Goal: Find specific page/section: Find specific page/section

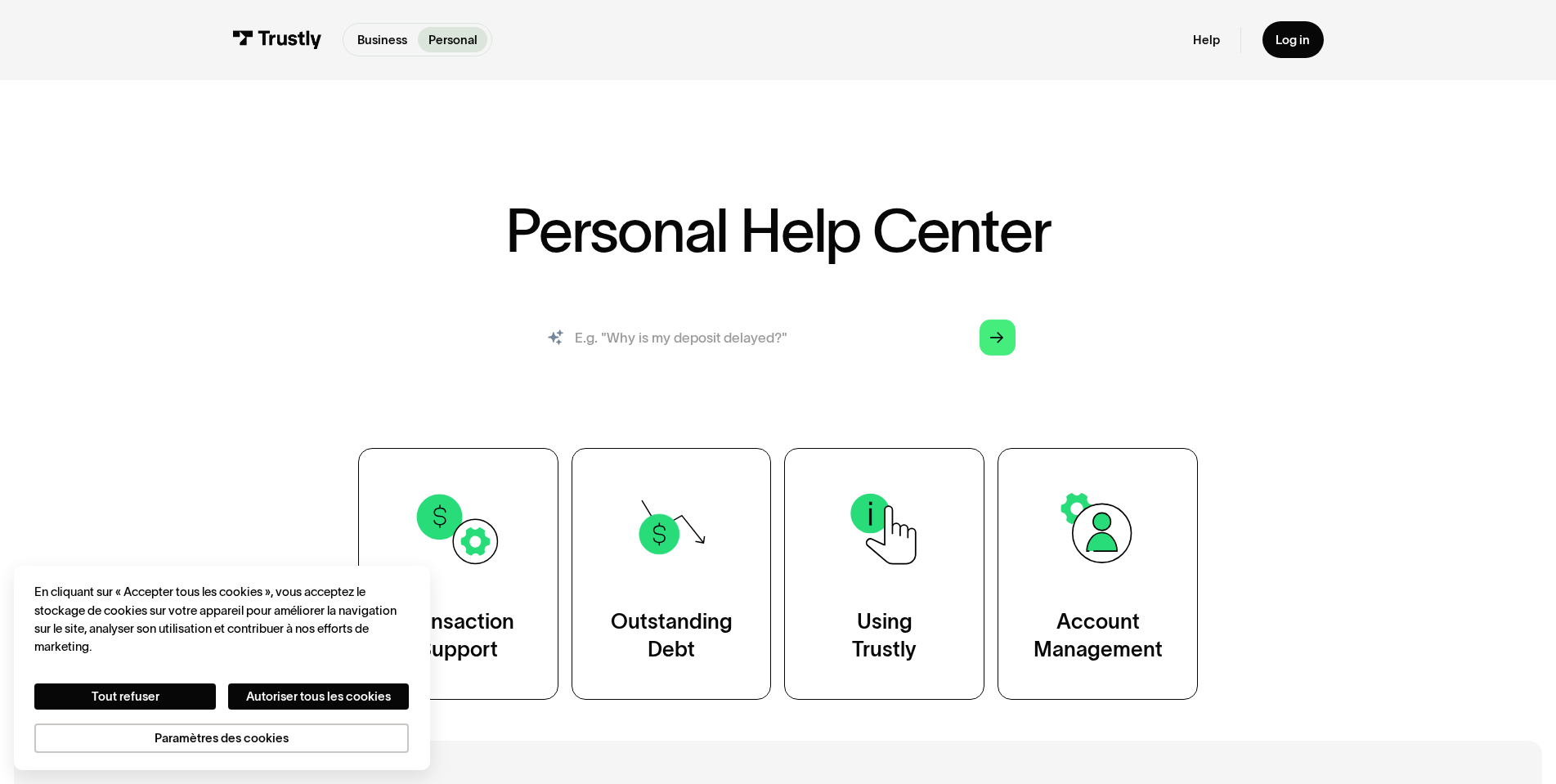
click at [700, 330] on input "search" at bounding box center [778, 337] width 503 height 56
type input "tangerine"
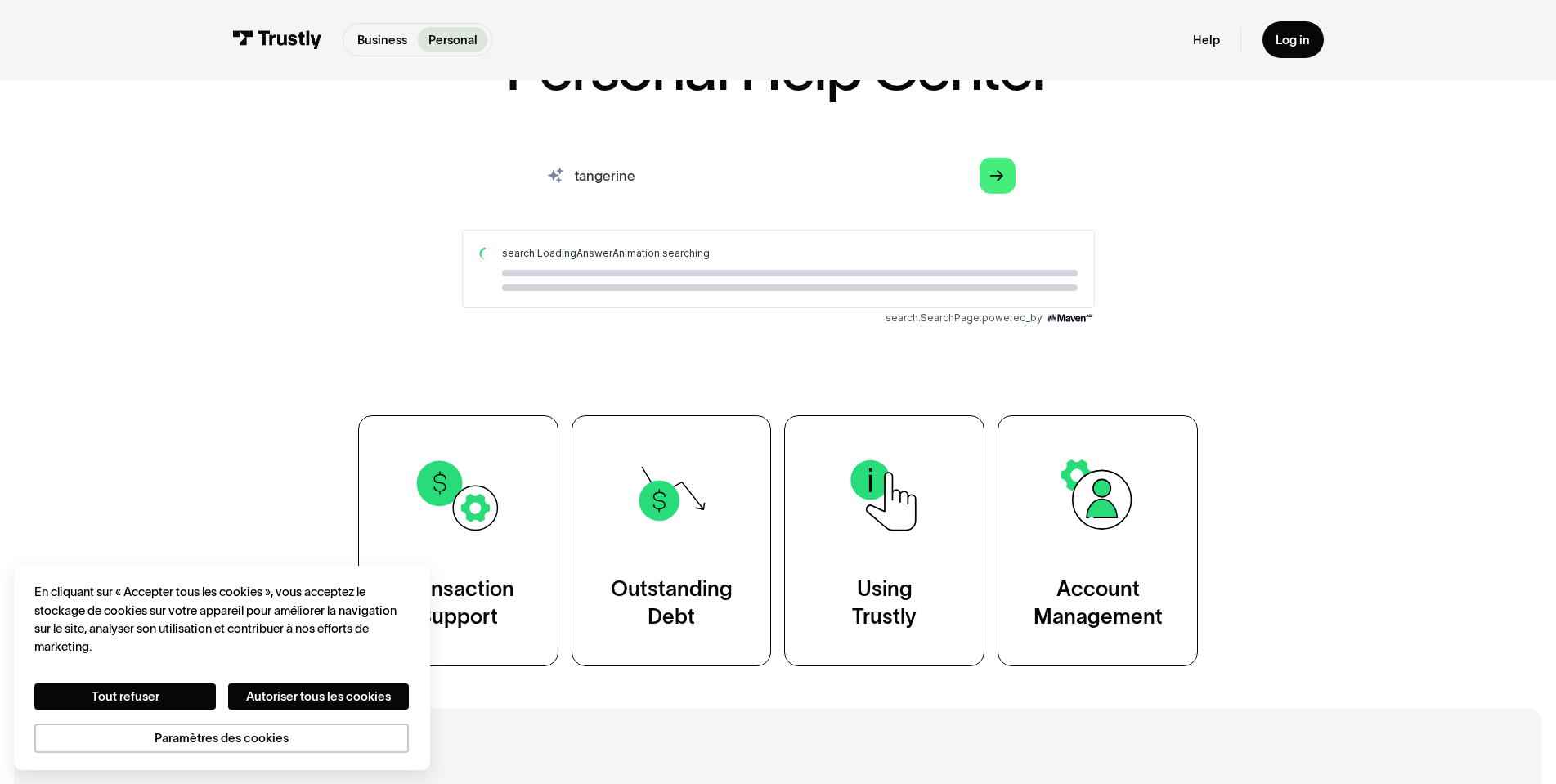
scroll to position [163, 0]
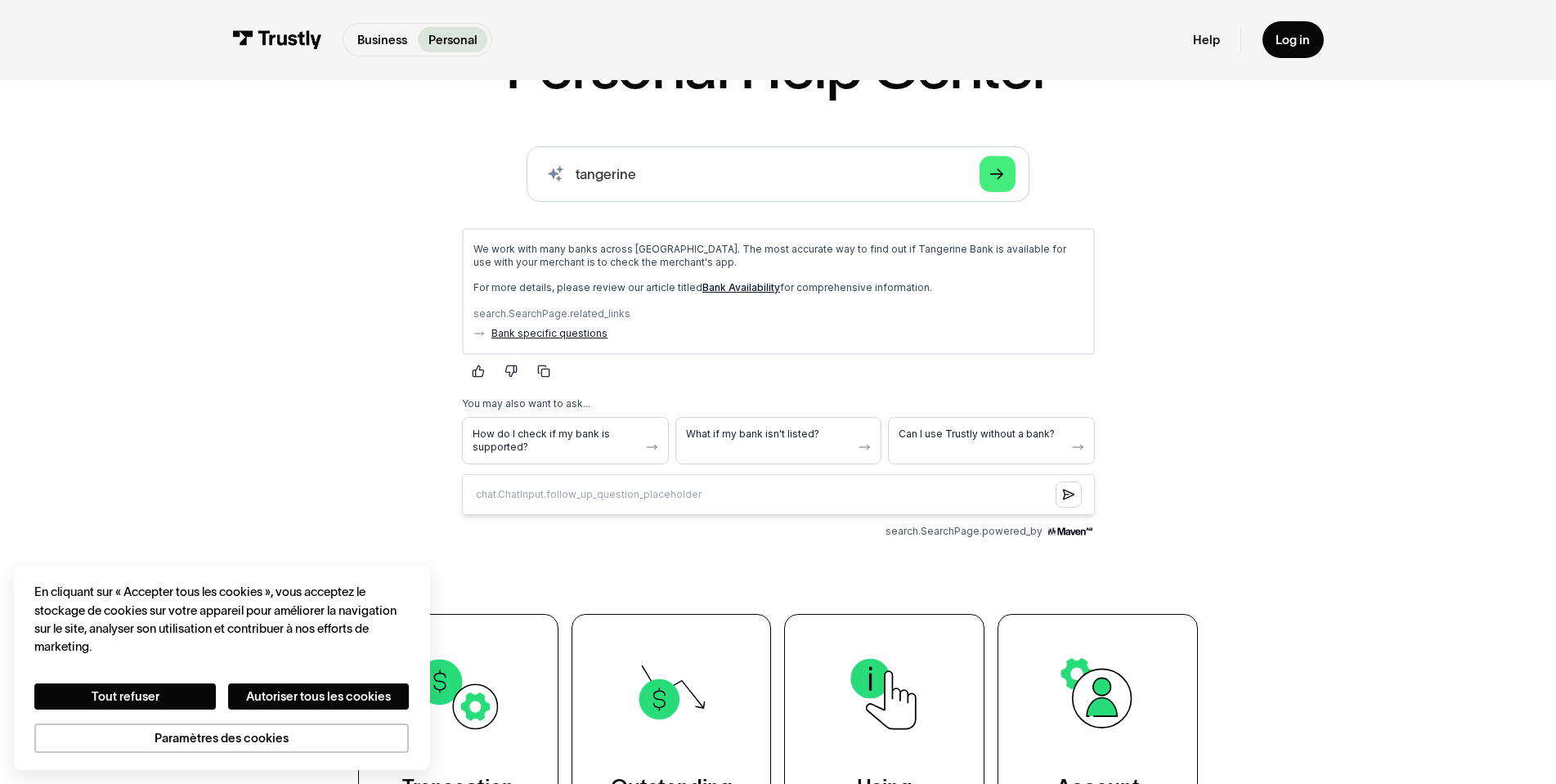
click at [568, 334] on link "Bank specific questions" at bounding box center [548, 334] width 116 height 13
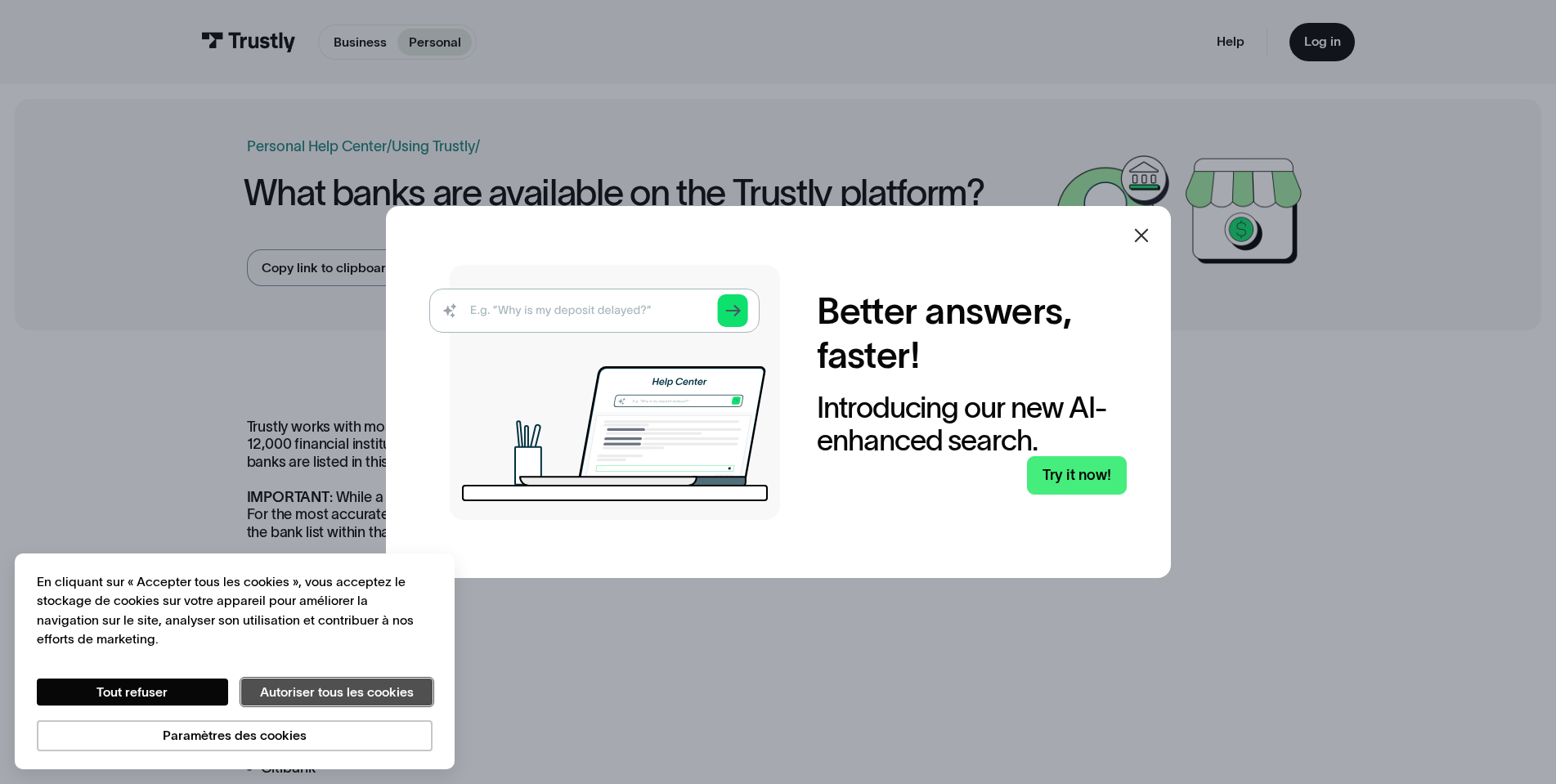
click at [286, 684] on button "Autoriser tous les cookies" at bounding box center [336, 692] width 191 height 27
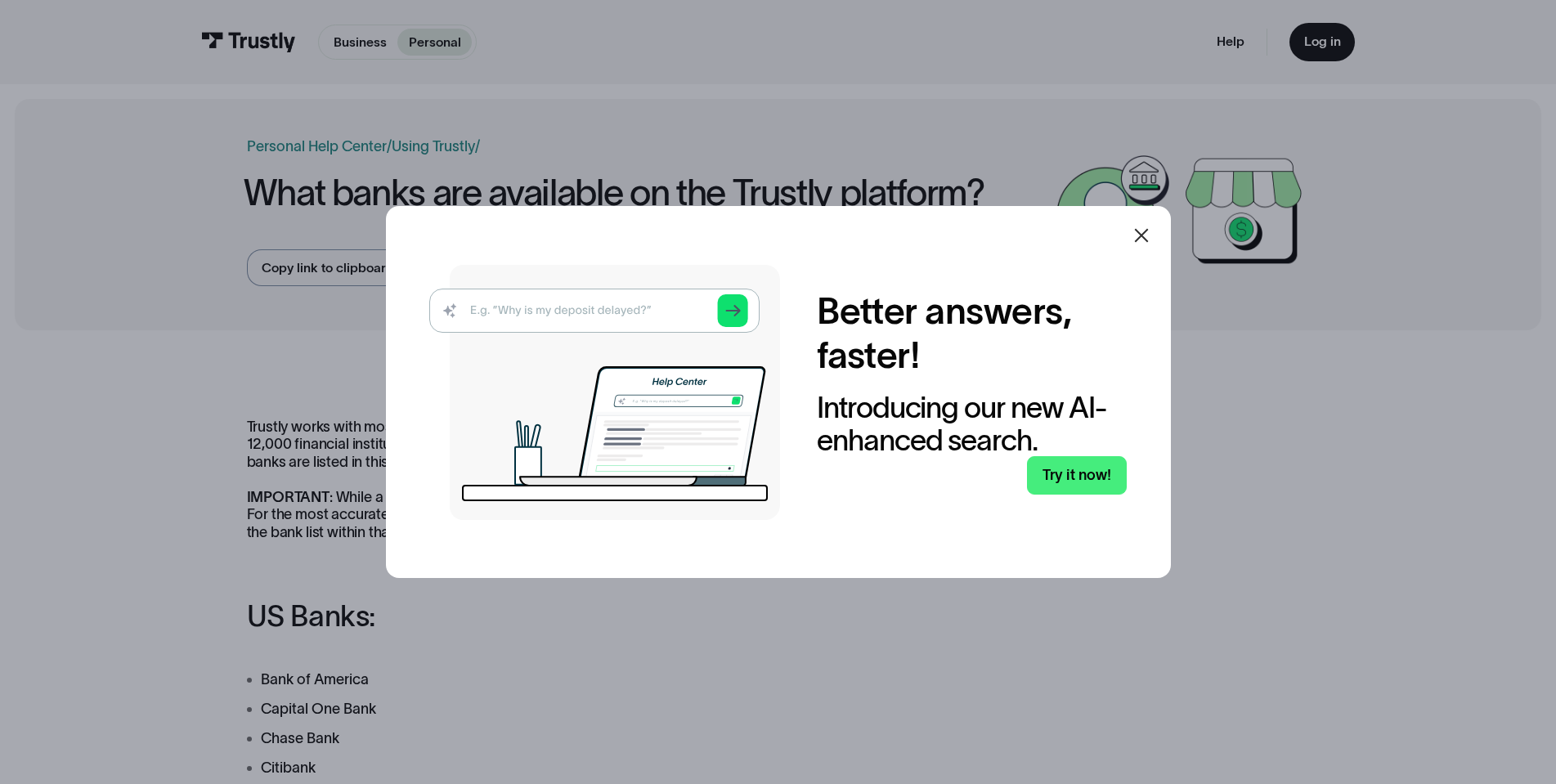
click at [1148, 237] on icon at bounding box center [1140, 235] width 14 height 14
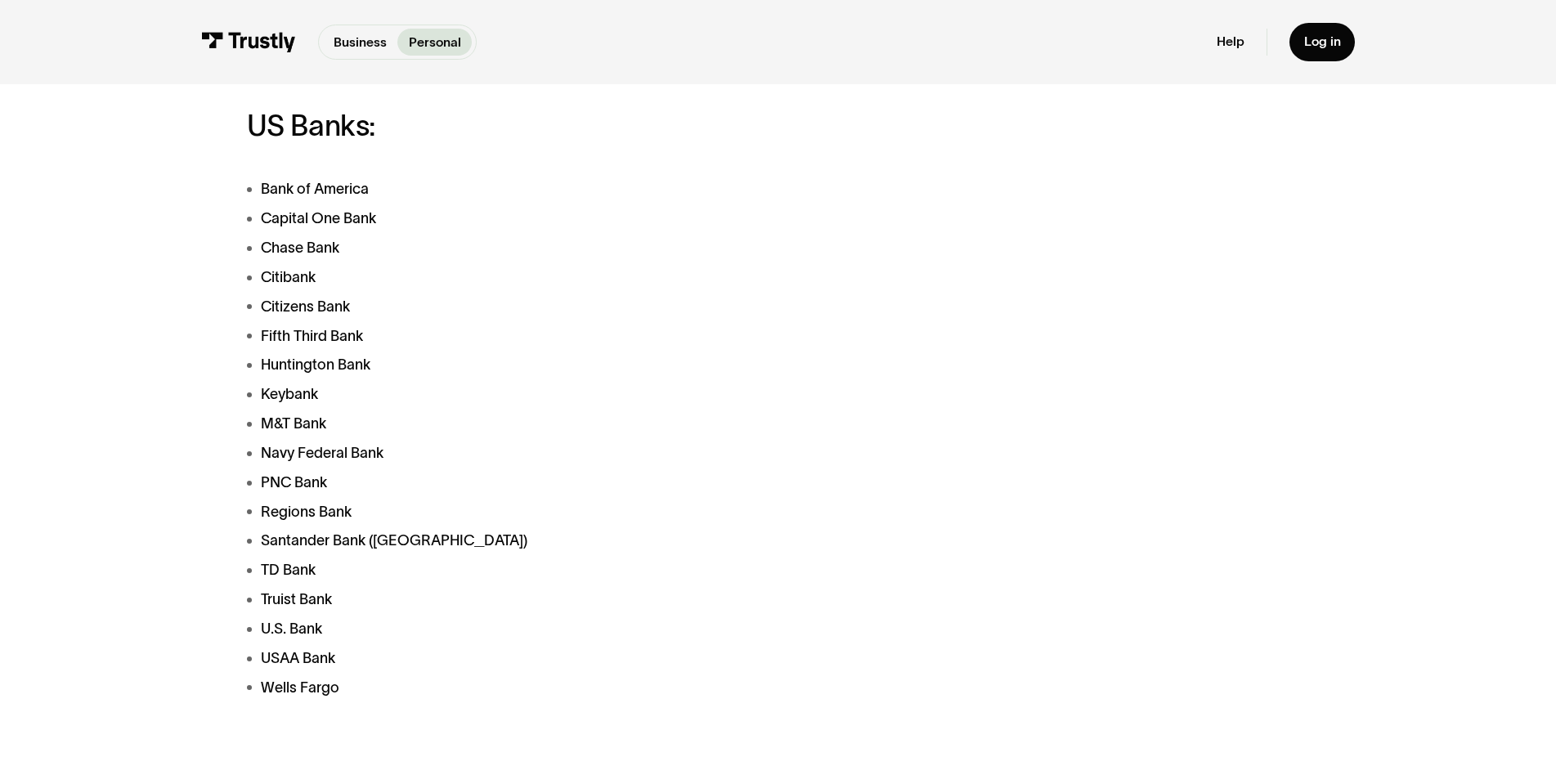
scroll to position [572, 0]
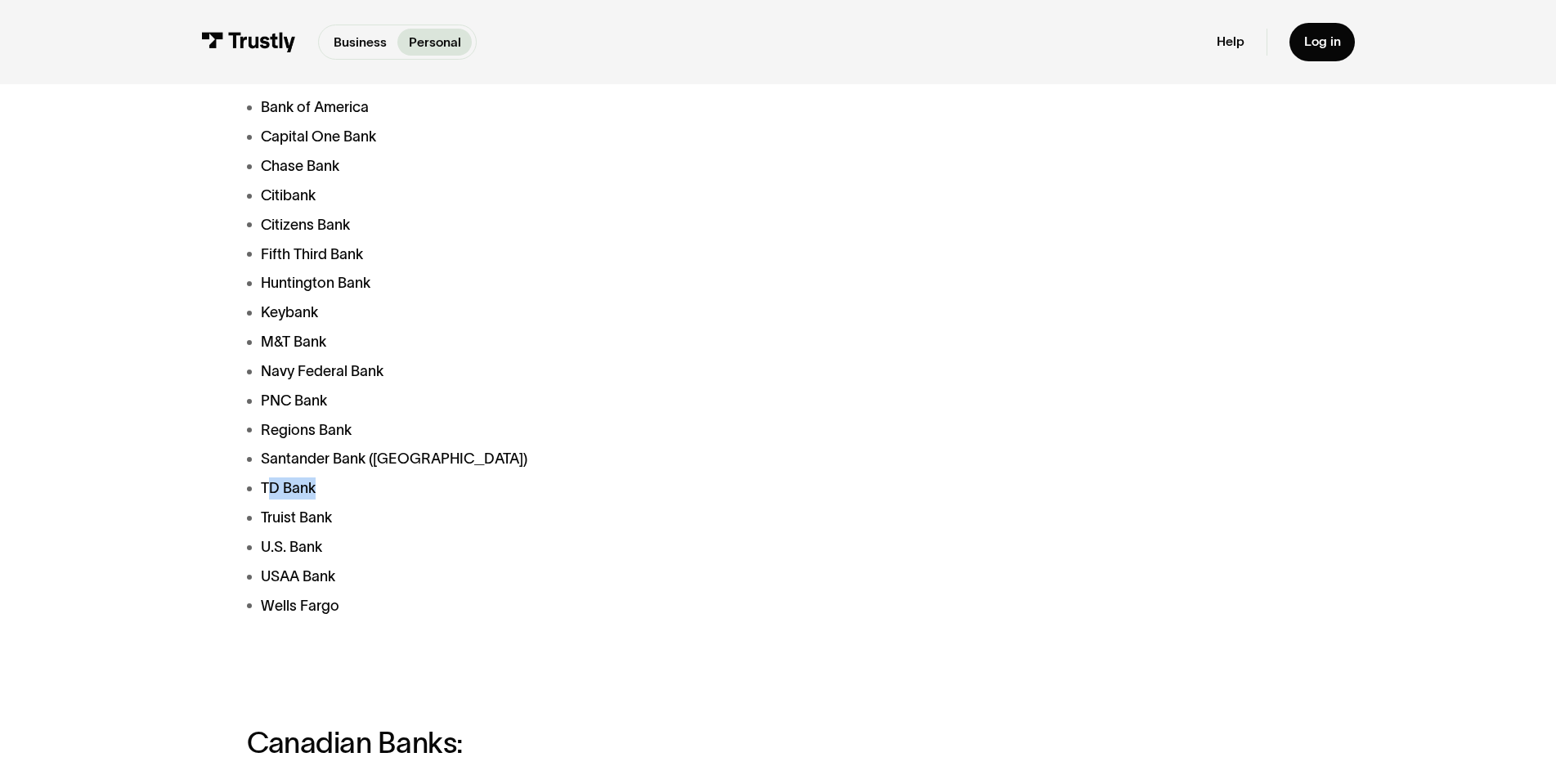
drag, startPoint x: 270, startPoint y: 490, endPoint x: 323, endPoint y: 490, distance: 53.0
click at [323, 490] on li "TD Bank" at bounding box center [589, 488] width 684 height 22
drag, startPoint x: 323, startPoint y: 490, endPoint x: 246, endPoint y: 497, distance: 77.3
click at [247, 497] on li "TD Bank" at bounding box center [589, 488] width 684 height 22
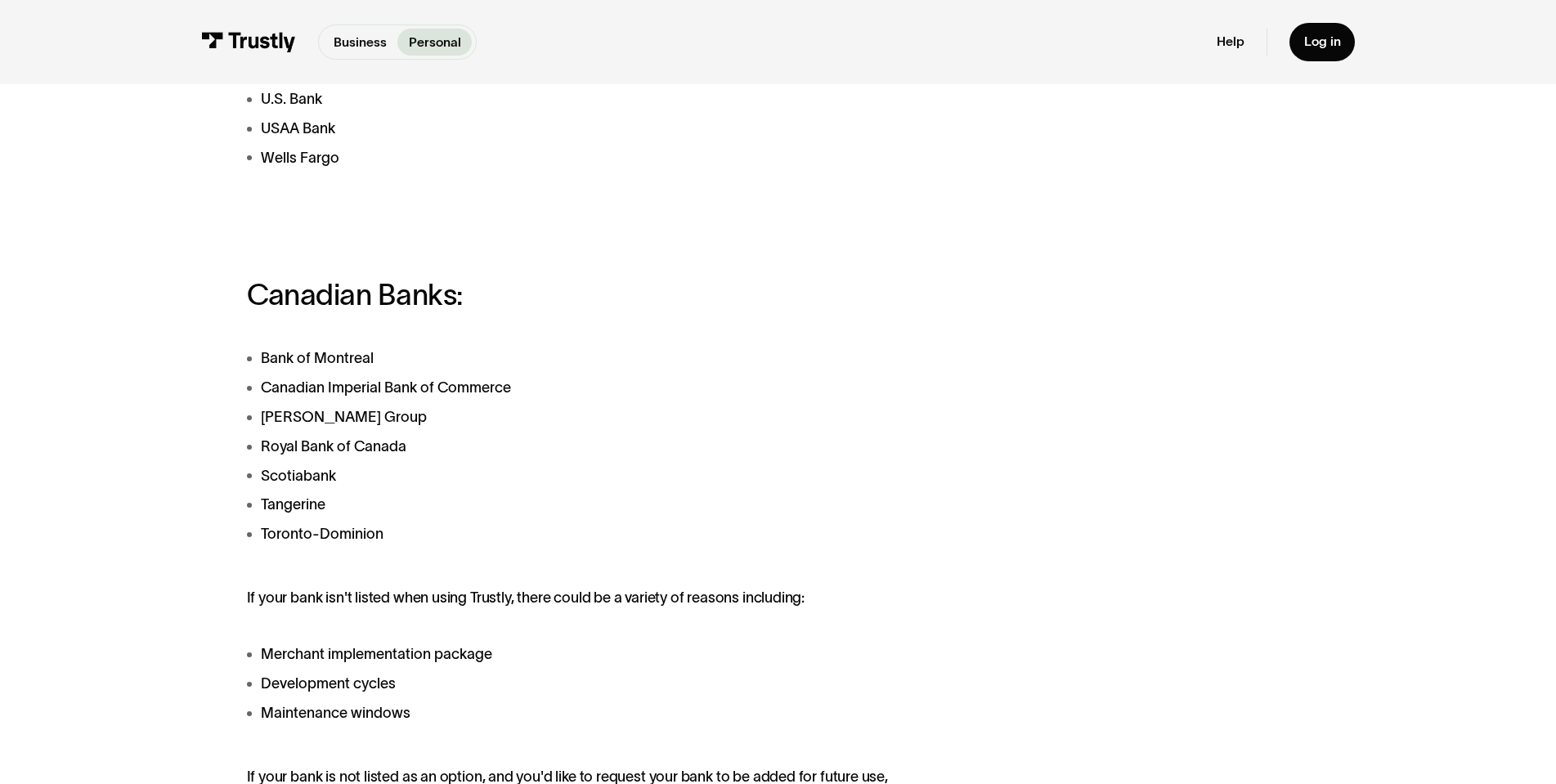
scroll to position [1063, 0]
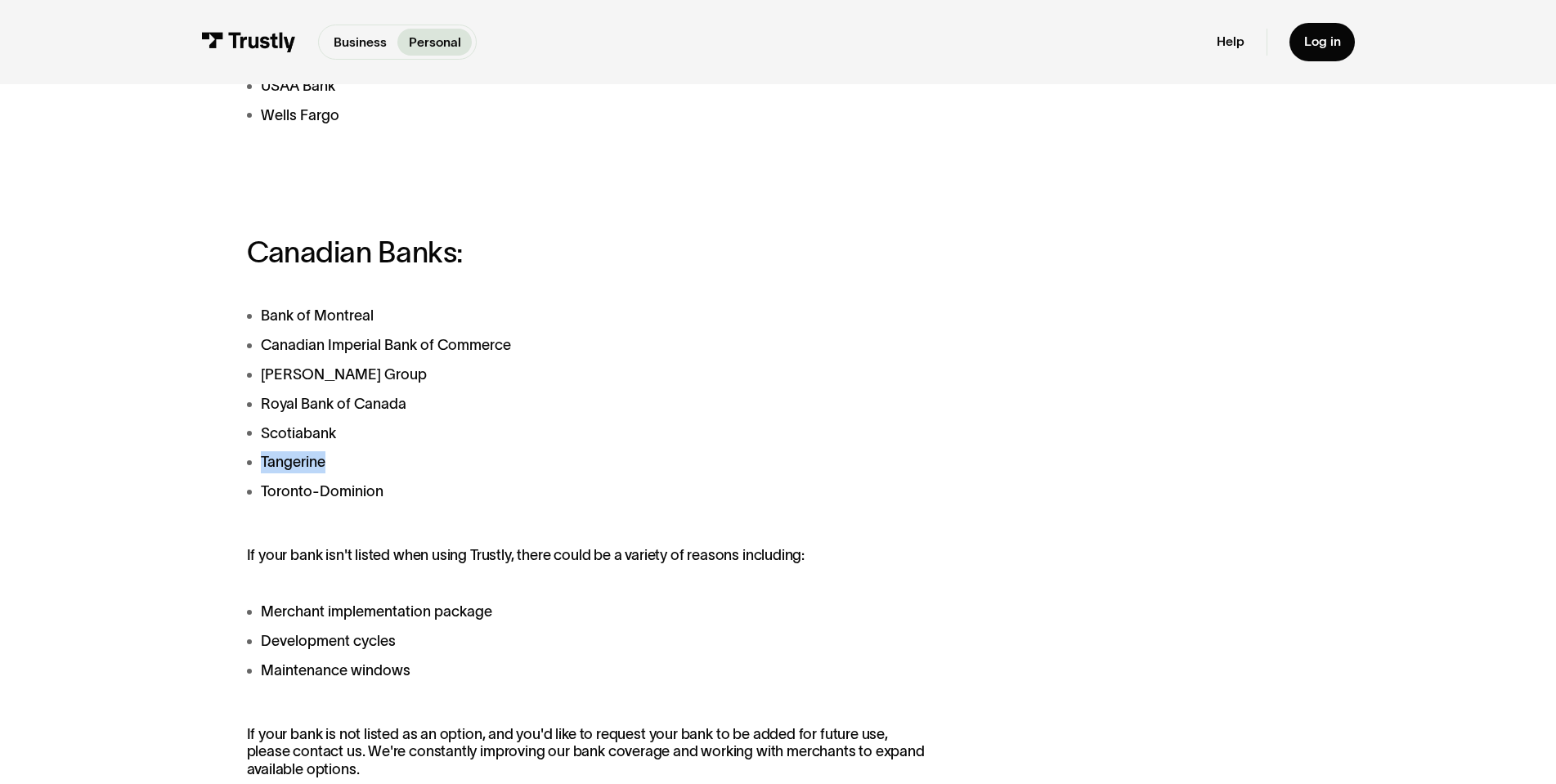
drag, startPoint x: 347, startPoint y: 460, endPoint x: 256, endPoint y: 476, distance: 92.4
click at [256, 473] on li "Tangerine" at bounding box center [589, 462] width 684 height 22
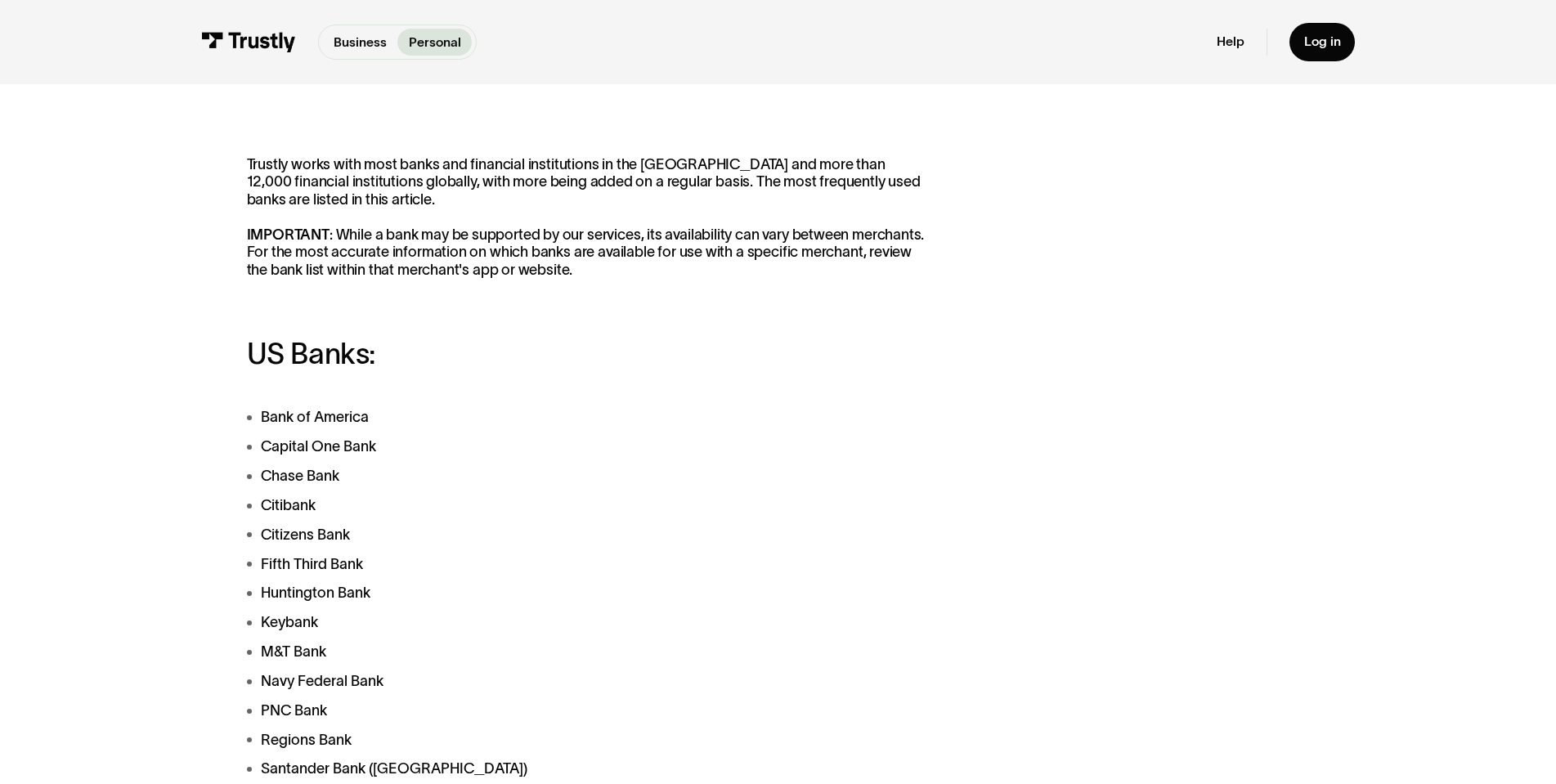
scroll to position [0, 0]
